Goal: Transaction & Acquisition: Book appointment/travel/reservation

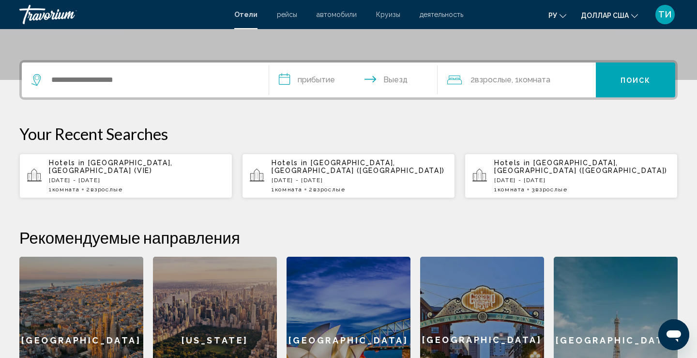
scroll to position [212, 0]
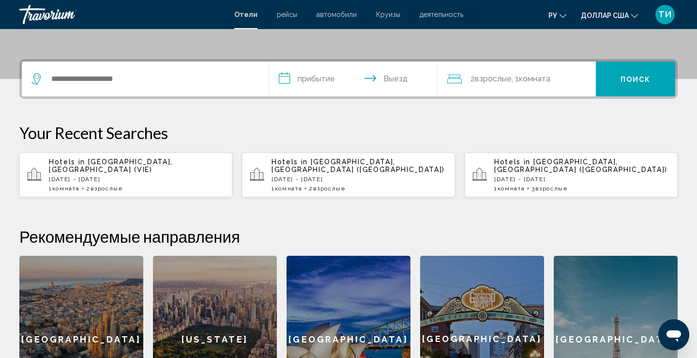
click at [140, 185] on div "1 Комната номера 2 Взрослый Взрослые" at bounding box center [137, 188] width 176 height 7
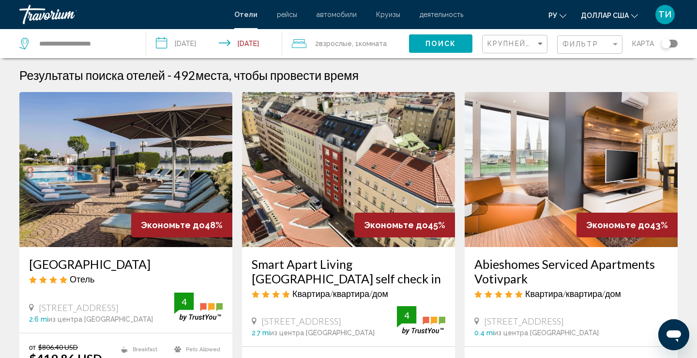
click at [93, 215] on img "Основное содержание" at bounding box center [125, 169] width 213 height 155
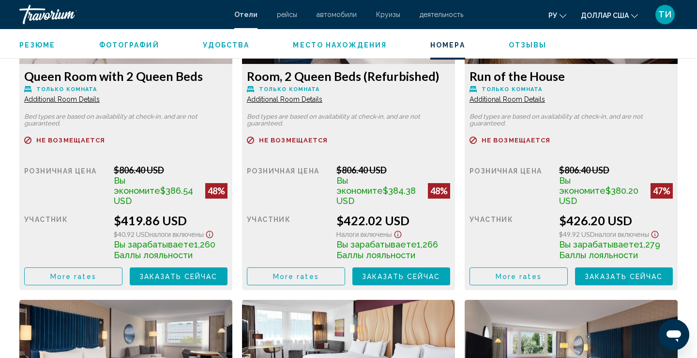
scroll to position [1430, 0]
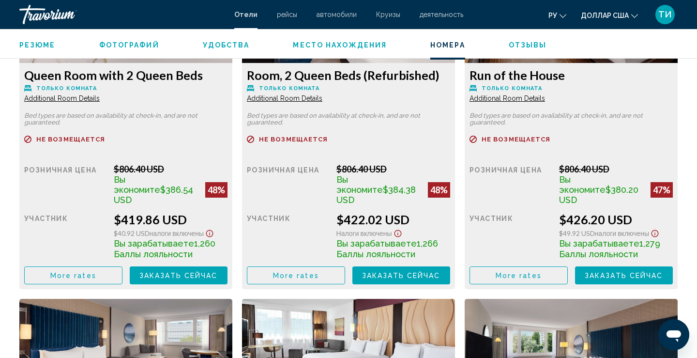
click at [169, 272] on span "Заказать сейчас" at bounding box center [178, 276] width 78 height 8
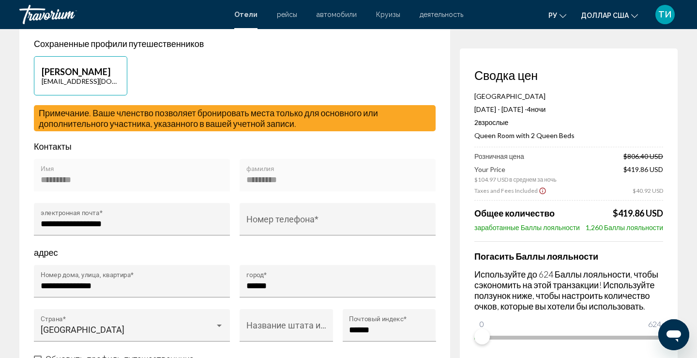
scroll to position [230, 0]
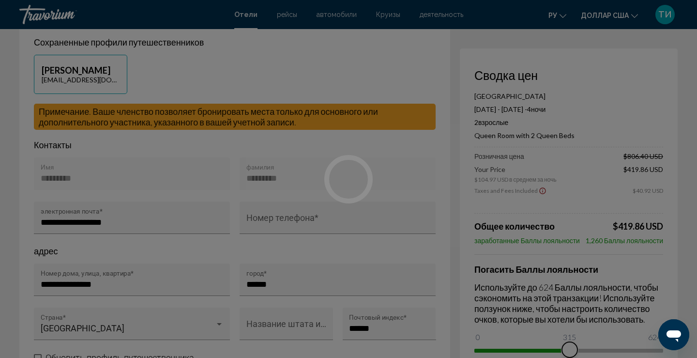
drag, startPoint x: 0, startPoint y: 0, endPoint x: 577, endPoint y: 351, distance: 675.3
drag, startPoint x: 577, startPoint y: 351, endPoint x: 655, endPoint y: 320, distance: 84.1
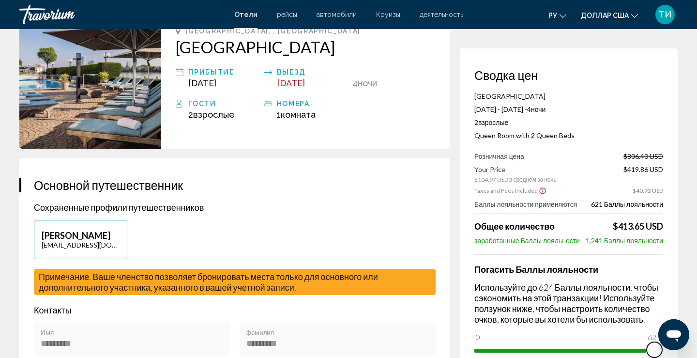
scroll to position [0, 0]
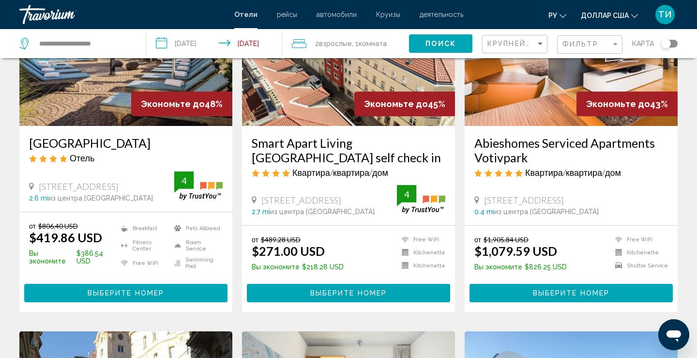
scroll to position [89, 0]
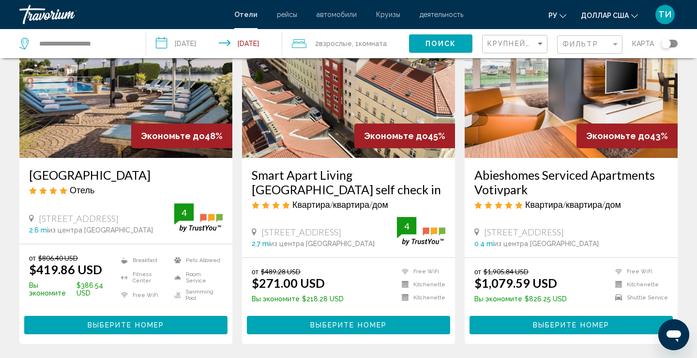
click at [334, 327] on span "Выберите номер" at bounding box center [348, 326] width 77 height 8
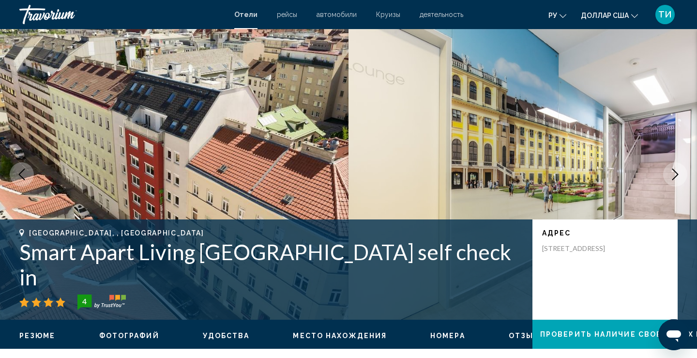
click at [672, 175] on icon "Next image" at bounding box center [676, 175] width 12 height 12
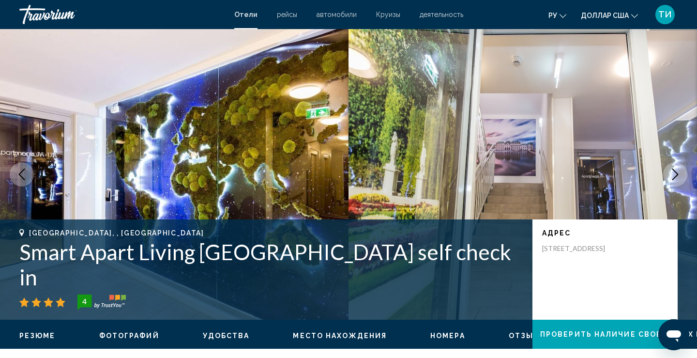
click at [672, 175] on icon "Next image" at bounding box center [676, 175] width 12 height 12
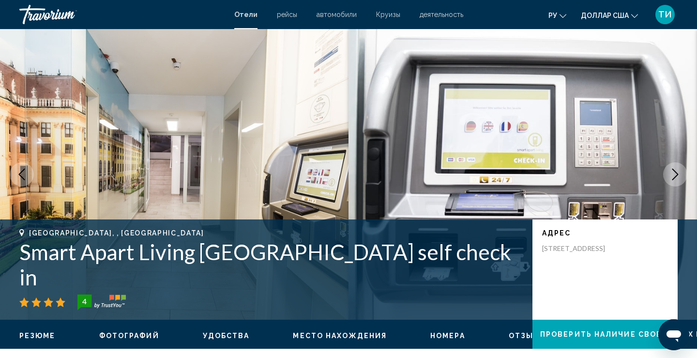
click at [672, 175] on icon "Next image" at bounding box center [676, 175] width 12 height 12
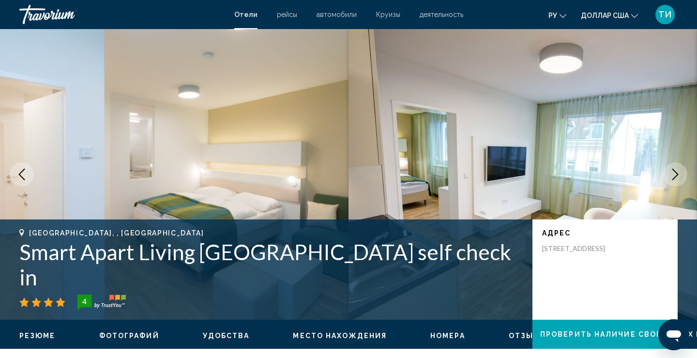
click at [672, 175] on icon "Next image" at bounding box center [676, 175] width 12 height 12
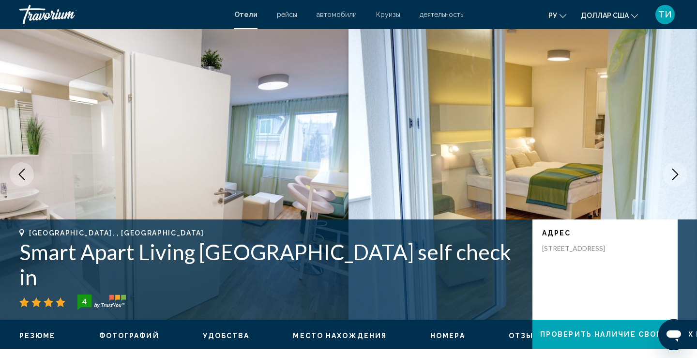
click at [672, 175] on icon "Next image" at bounding box center [676, 175] width 12 height 12
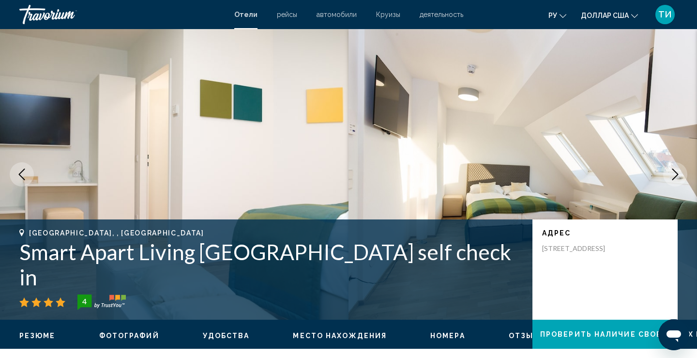
click at [672, 175] on icon "Next image" at bounding box center [676, 175] width 12 height 12
